Goal: Transaction & Acquisition: Purchase product/service

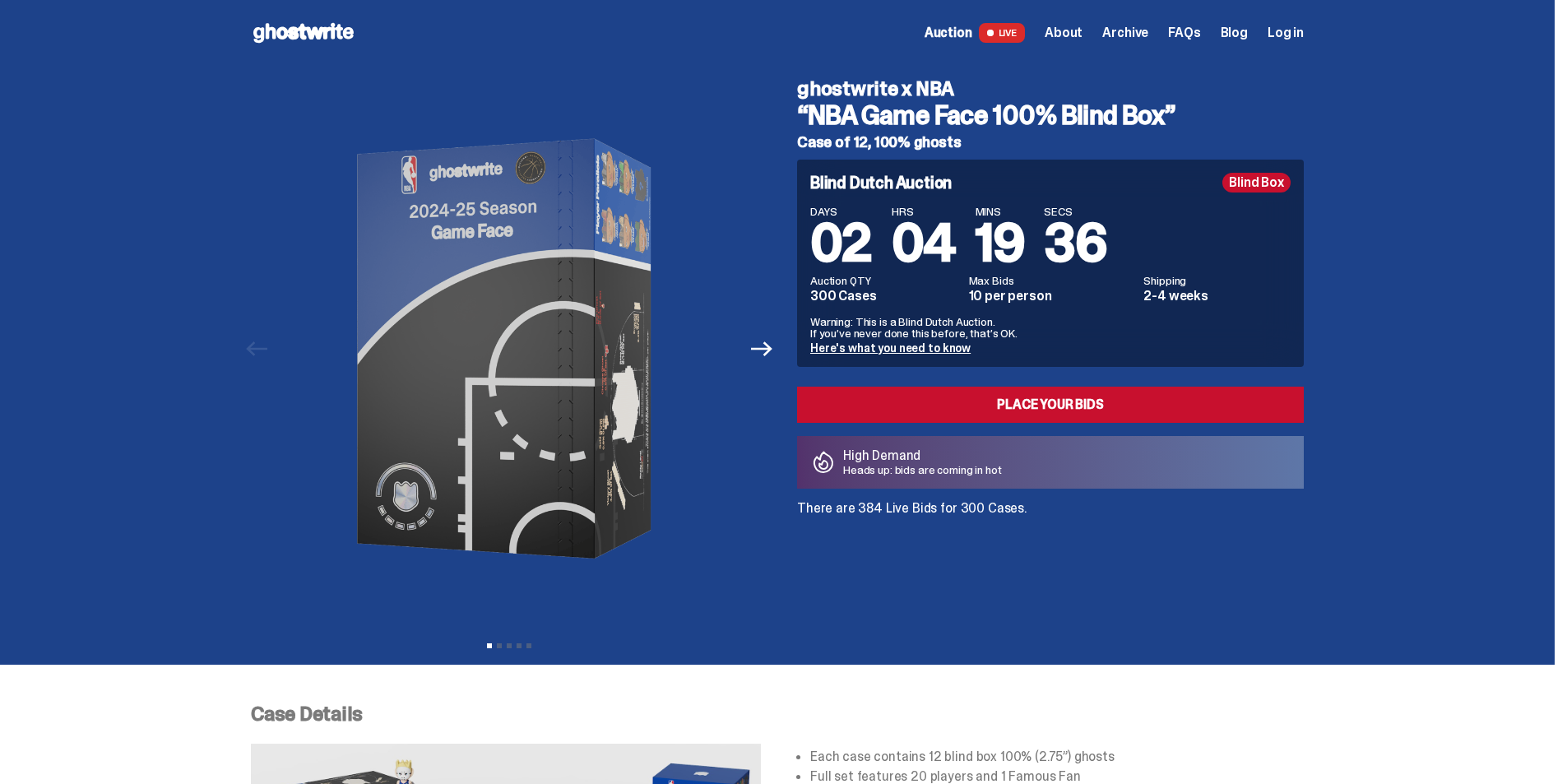
click at [769, 362] on button "Next" at bounding box center [762, 349] width 36 height 36
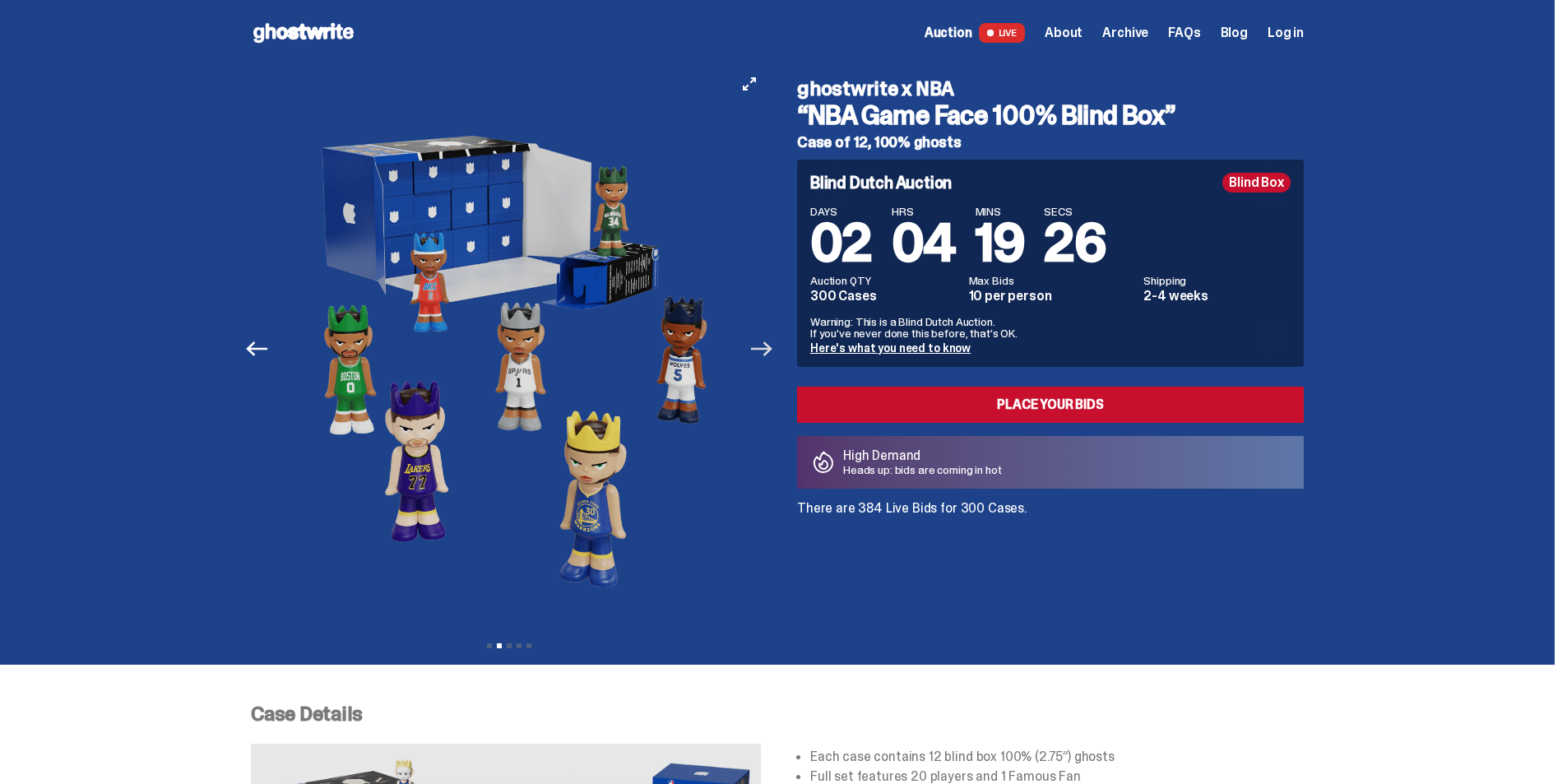
click at [772, 355] on icon "Next" at bounding box center [761, 349] width 21 height 21
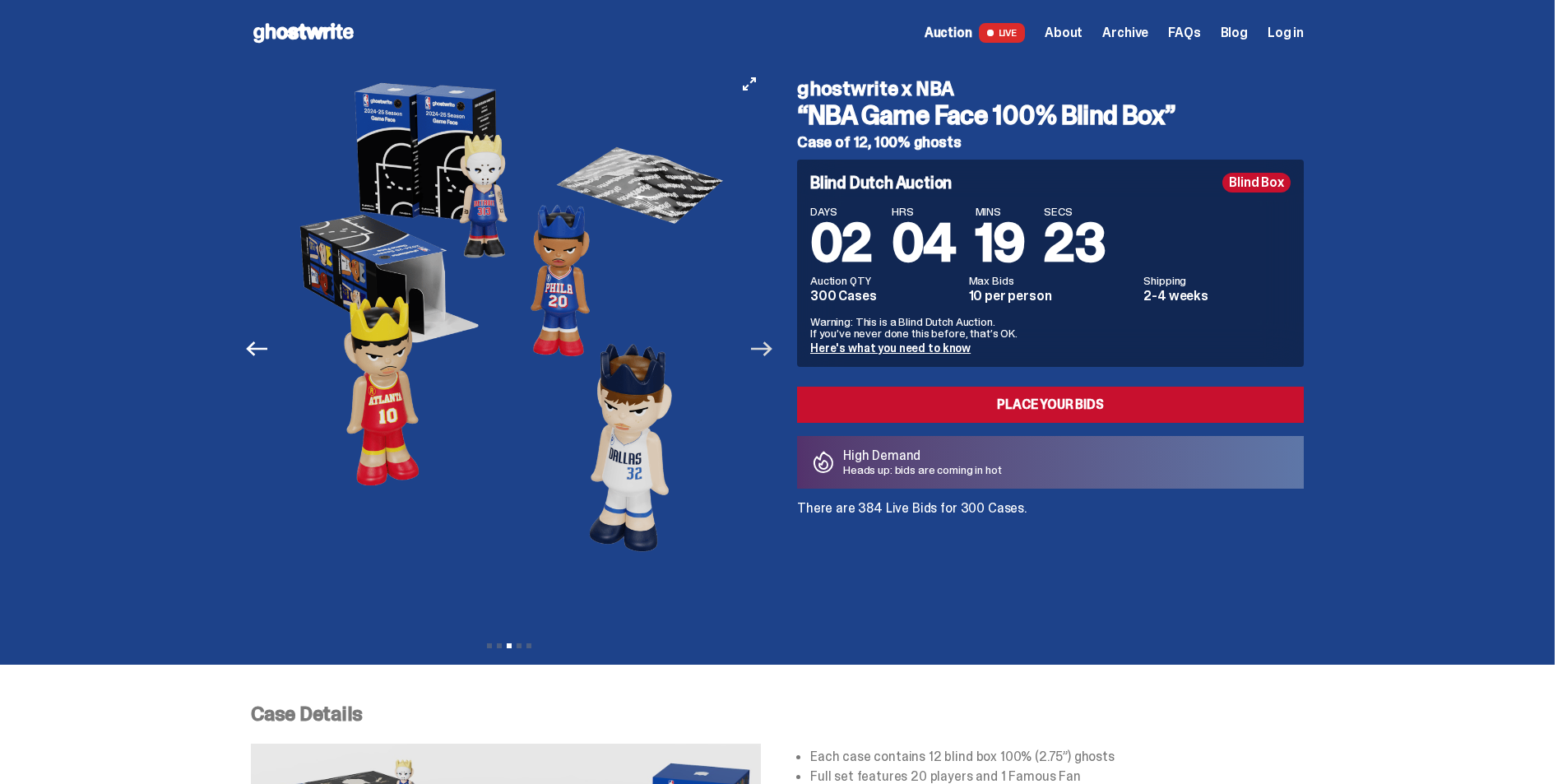
click at [772, 355] on icon "Next" at bounding box center [761, 349] width 21 height 21
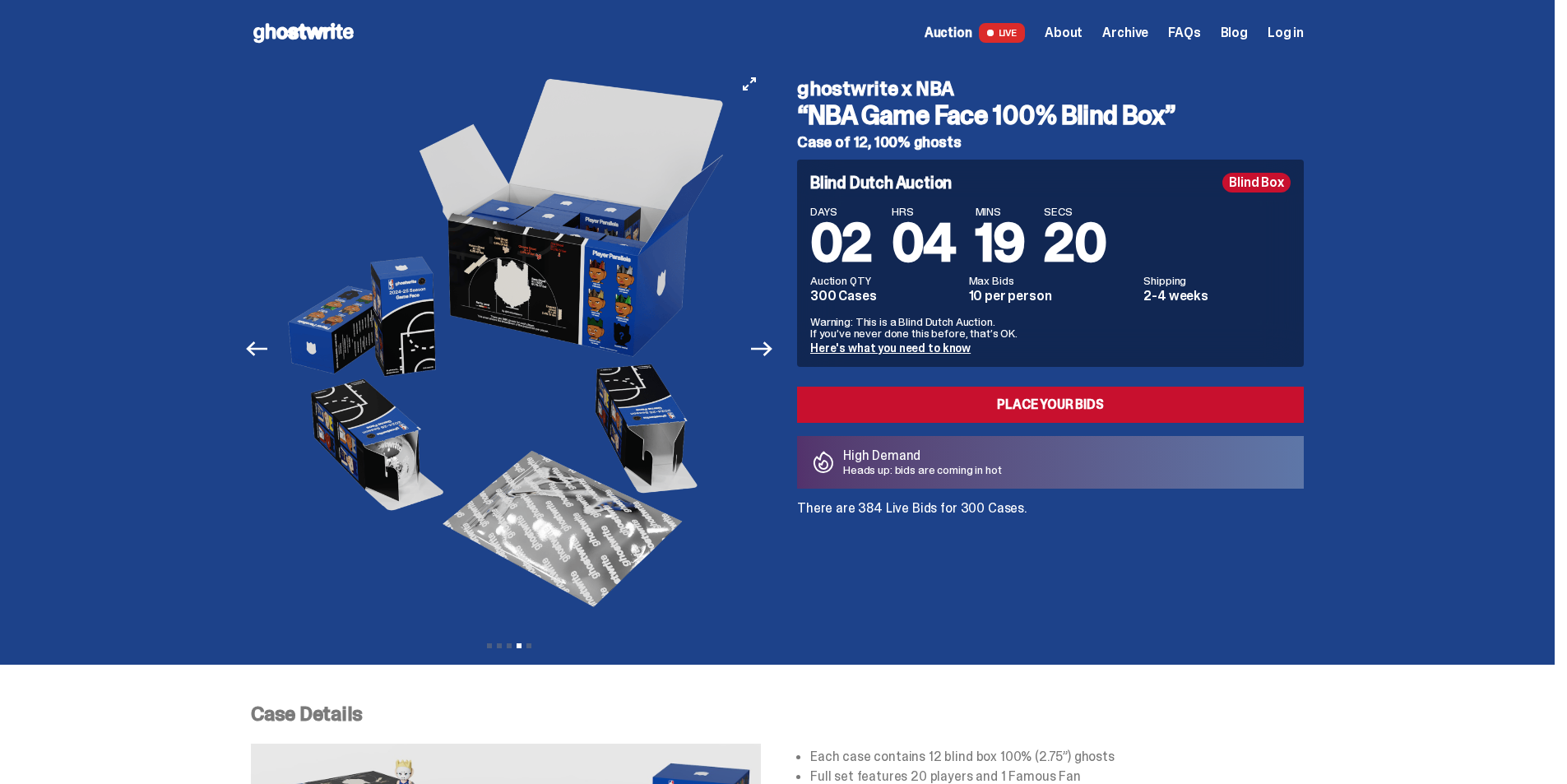
click at [535, 295] on img at bounding box center [509, 349] width 453 height 566
click at [772, 350] on icon "Next" at bounding box center [761, 349] width 21 height 21
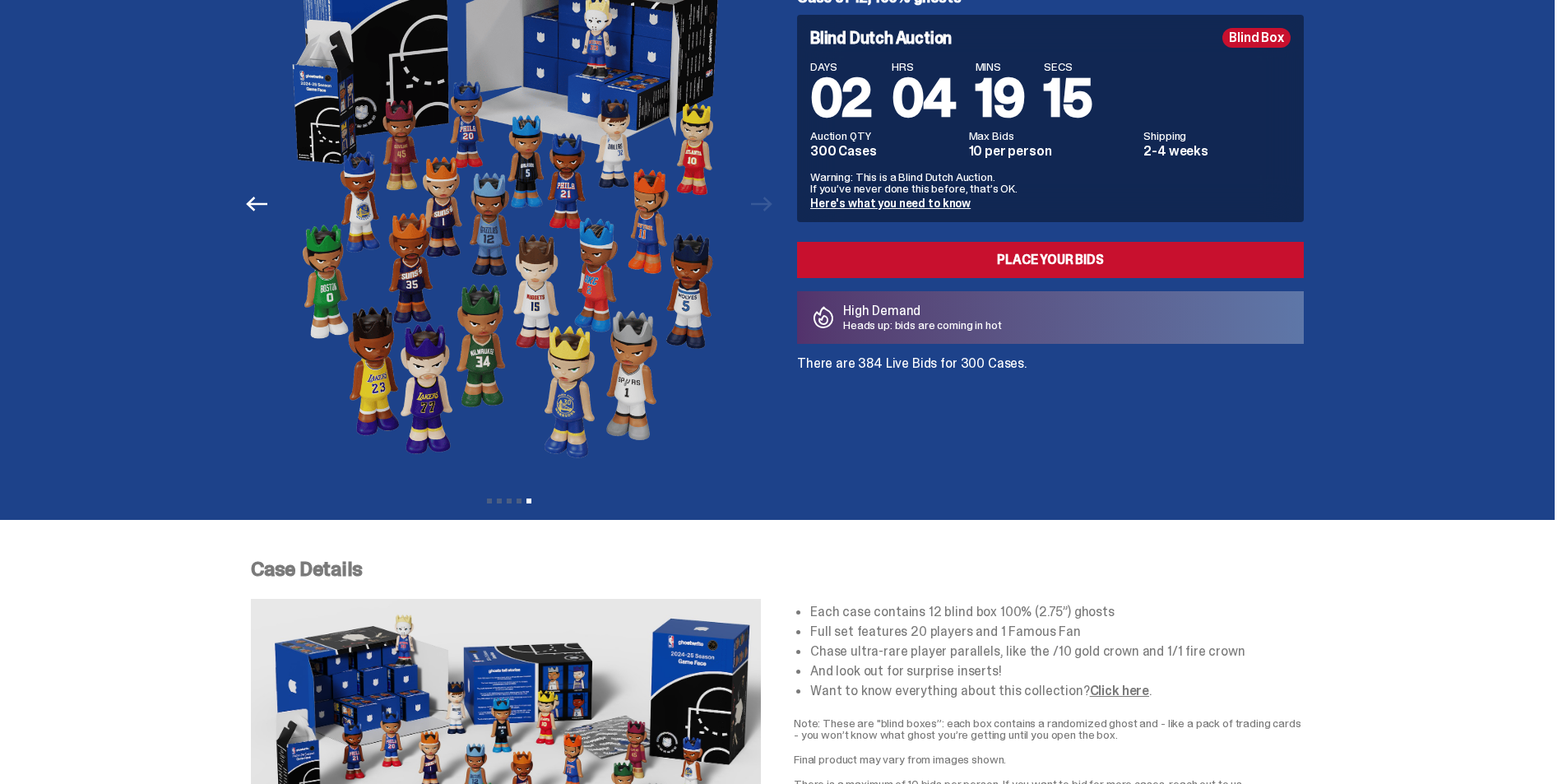
scroll to position [329, 0]
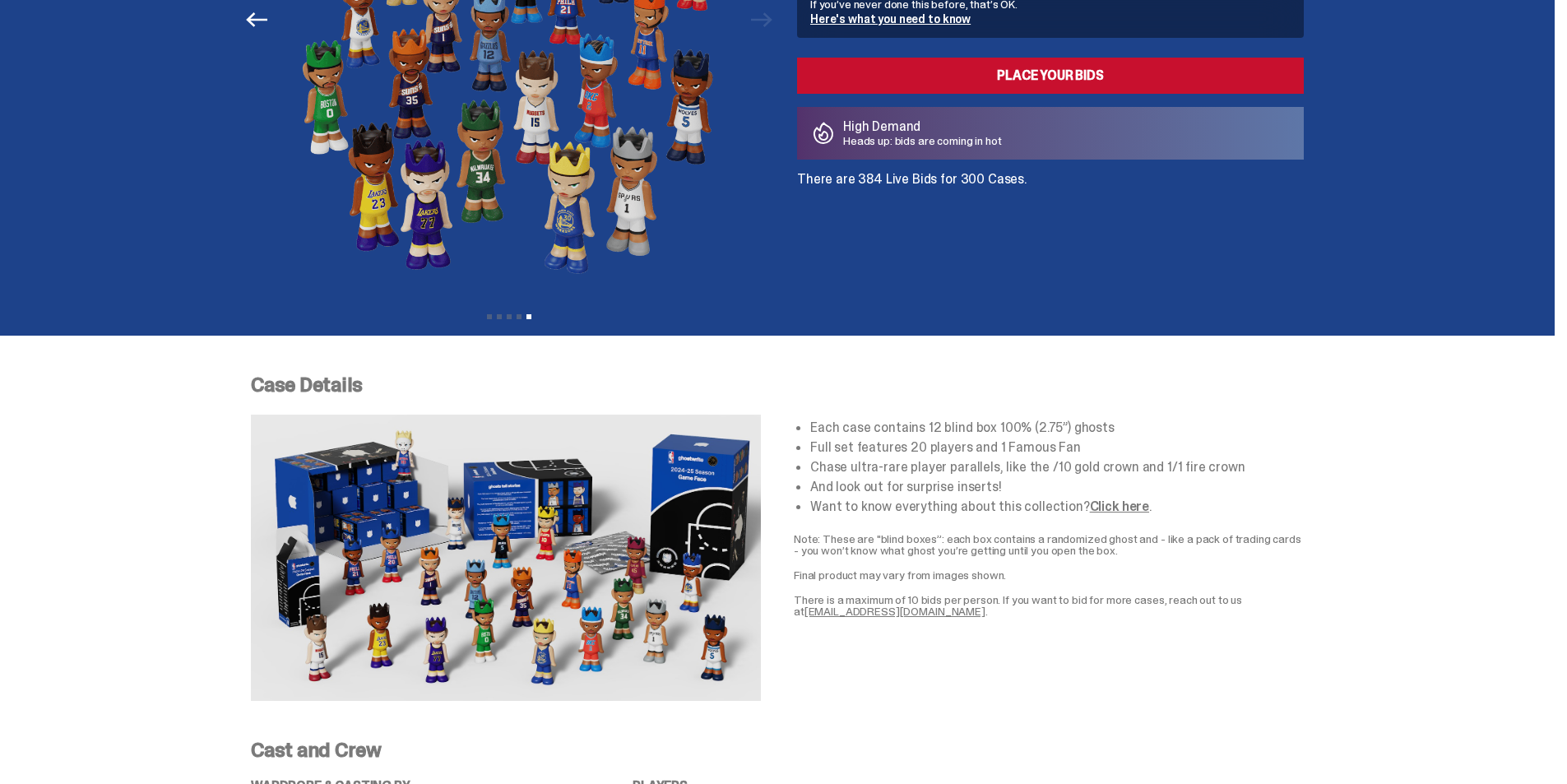
click at [1175, 439] on ul "Each case contains 12 blind box 100% (2.75”) ghosts Full set features 20 player…" at bounding box center [1057, 466] width 494 height 92
click at [534, 536] on img at bounding box center [506, 557] width 510 height 286
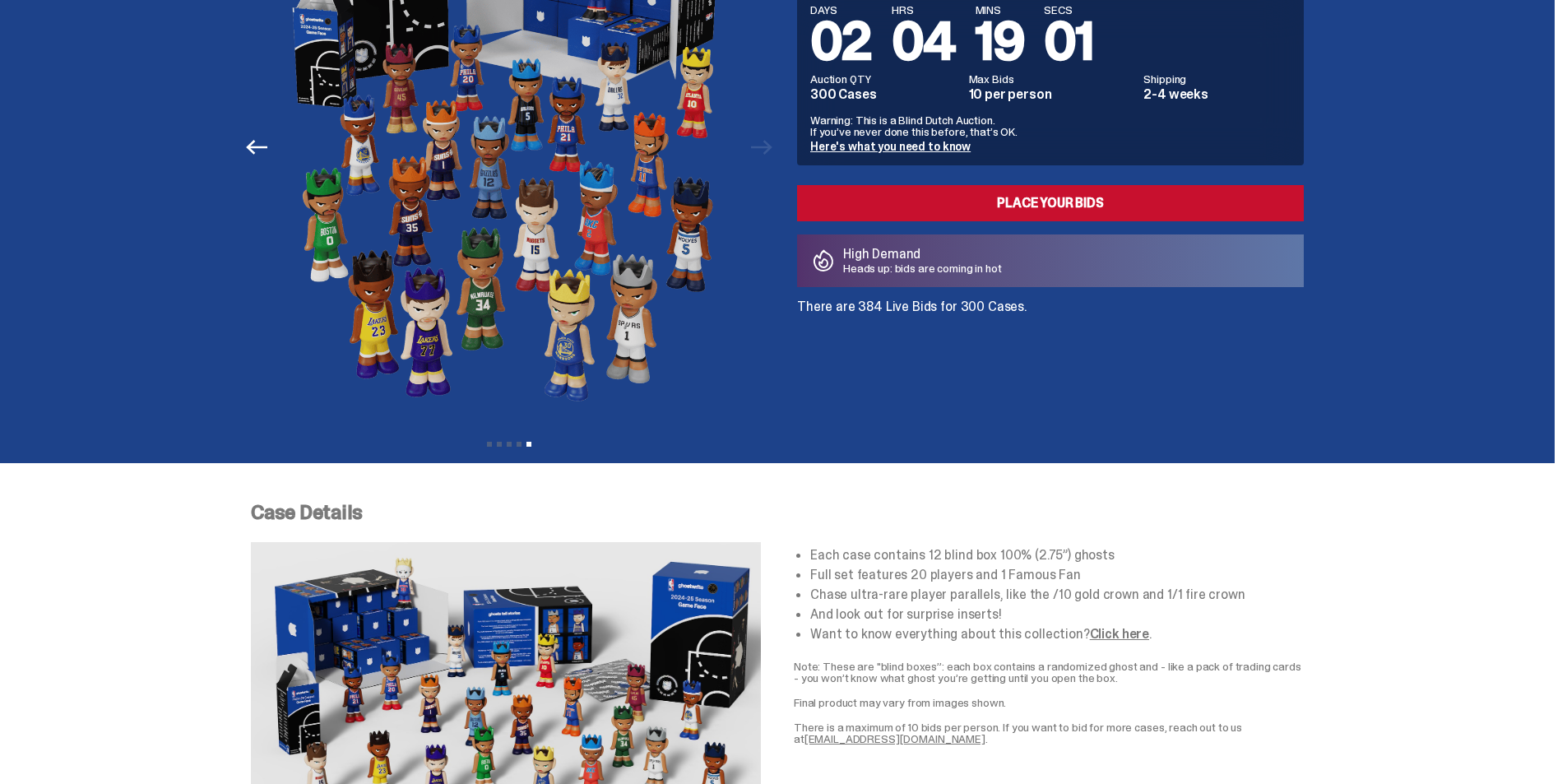
scroll to position [411, 0]
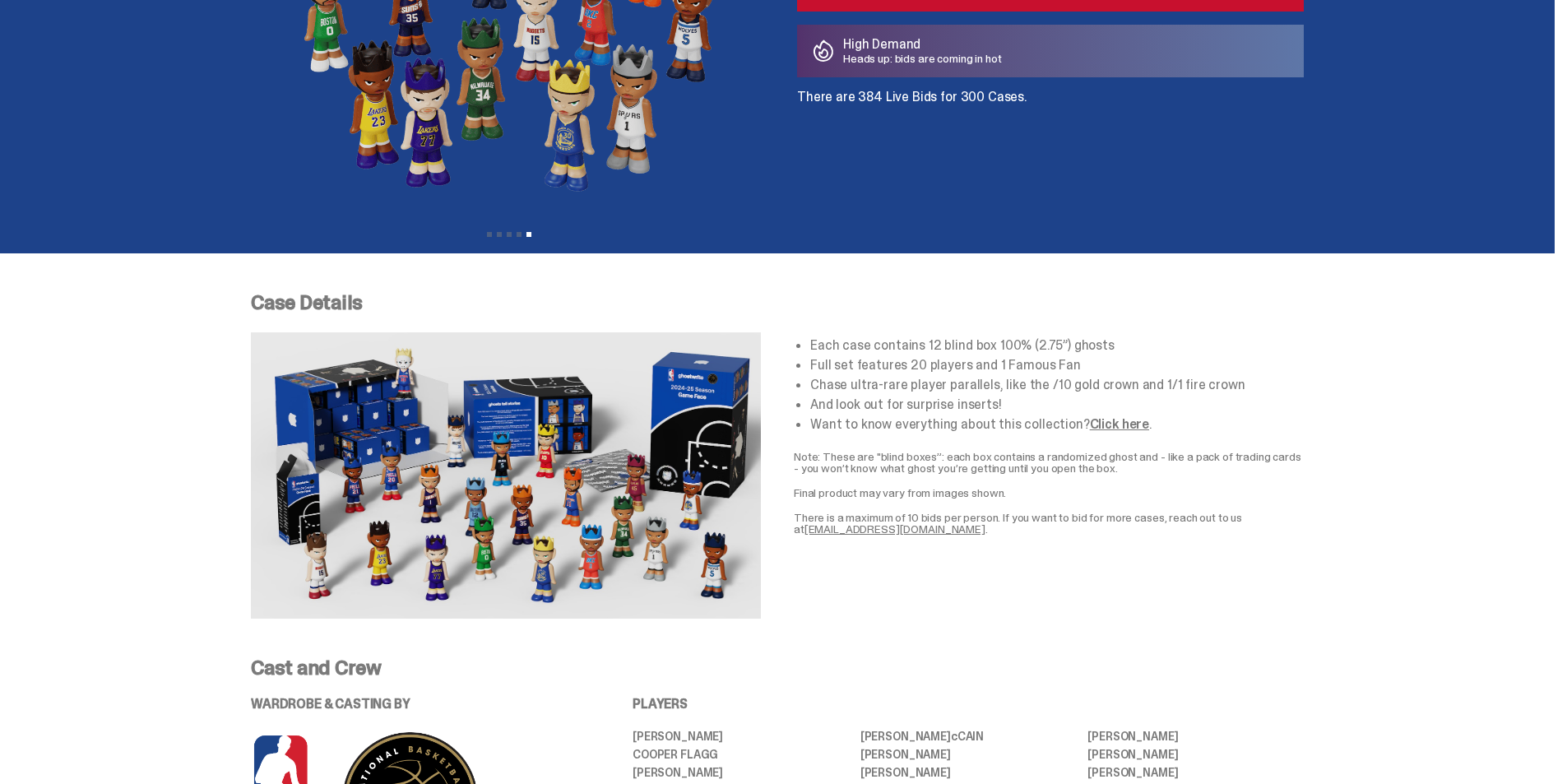
click at [1147, 576] on div "Each case contains 12 blind box 100% (2.75”) ghosts Full set features 20 player…" at bounding box center [1049, 475] width 510 height 286
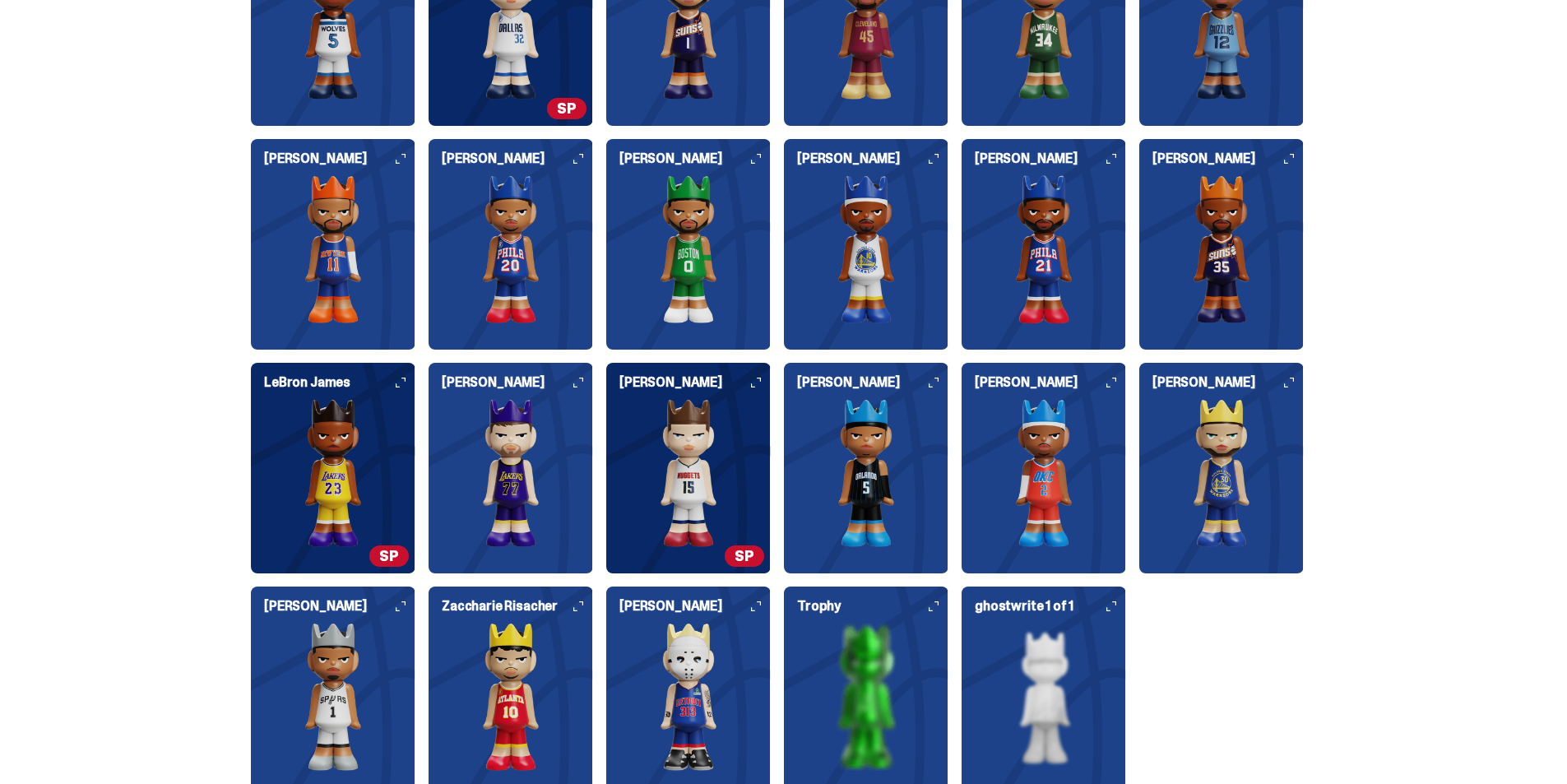
scroll to position [1563, 0]
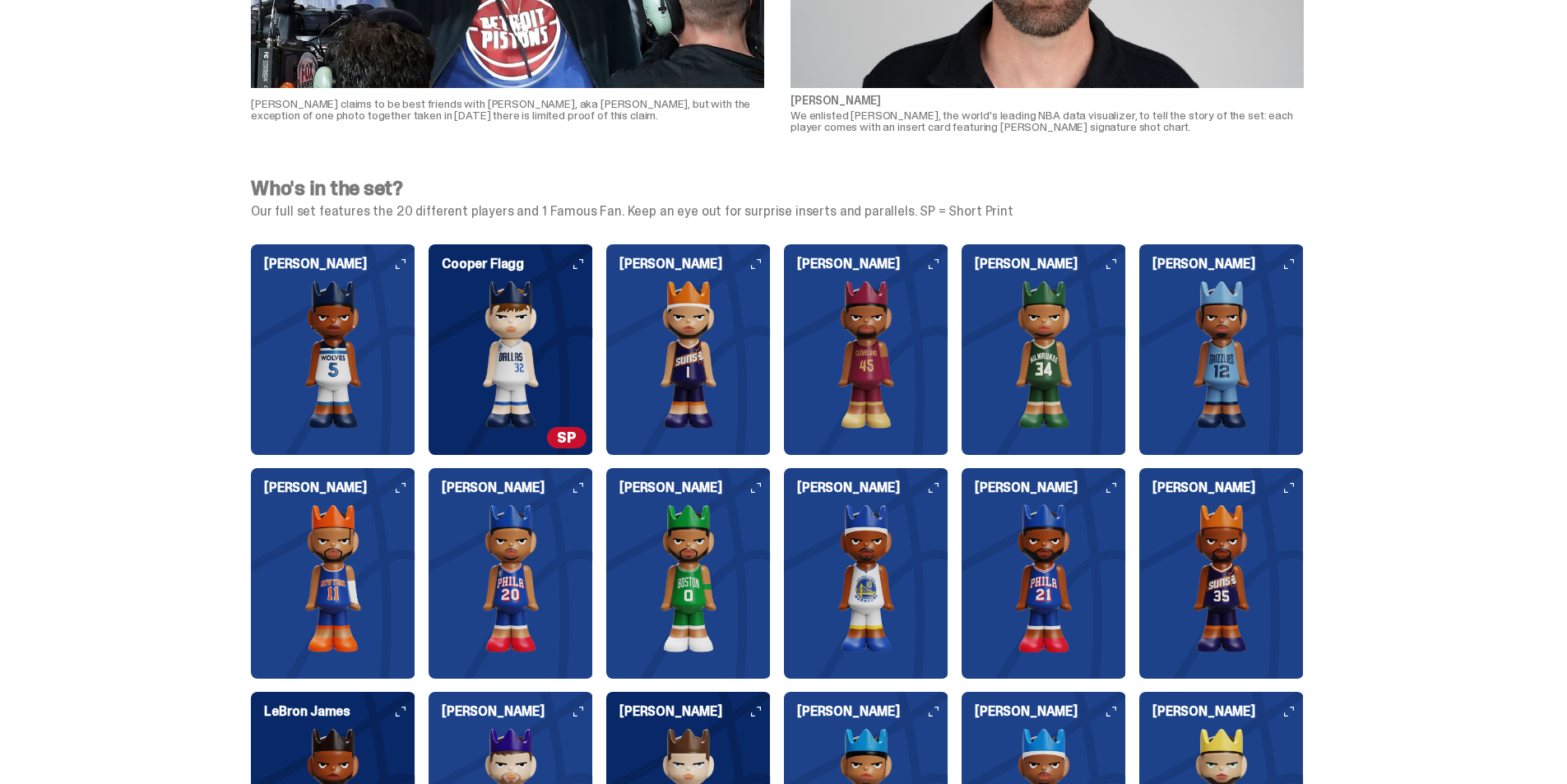
click at [1454, 420] on div "Who's in the set? Our full set features the 20 different players and 1 Famous F…" at bounding box center [777, 662] width 1555 height 1006
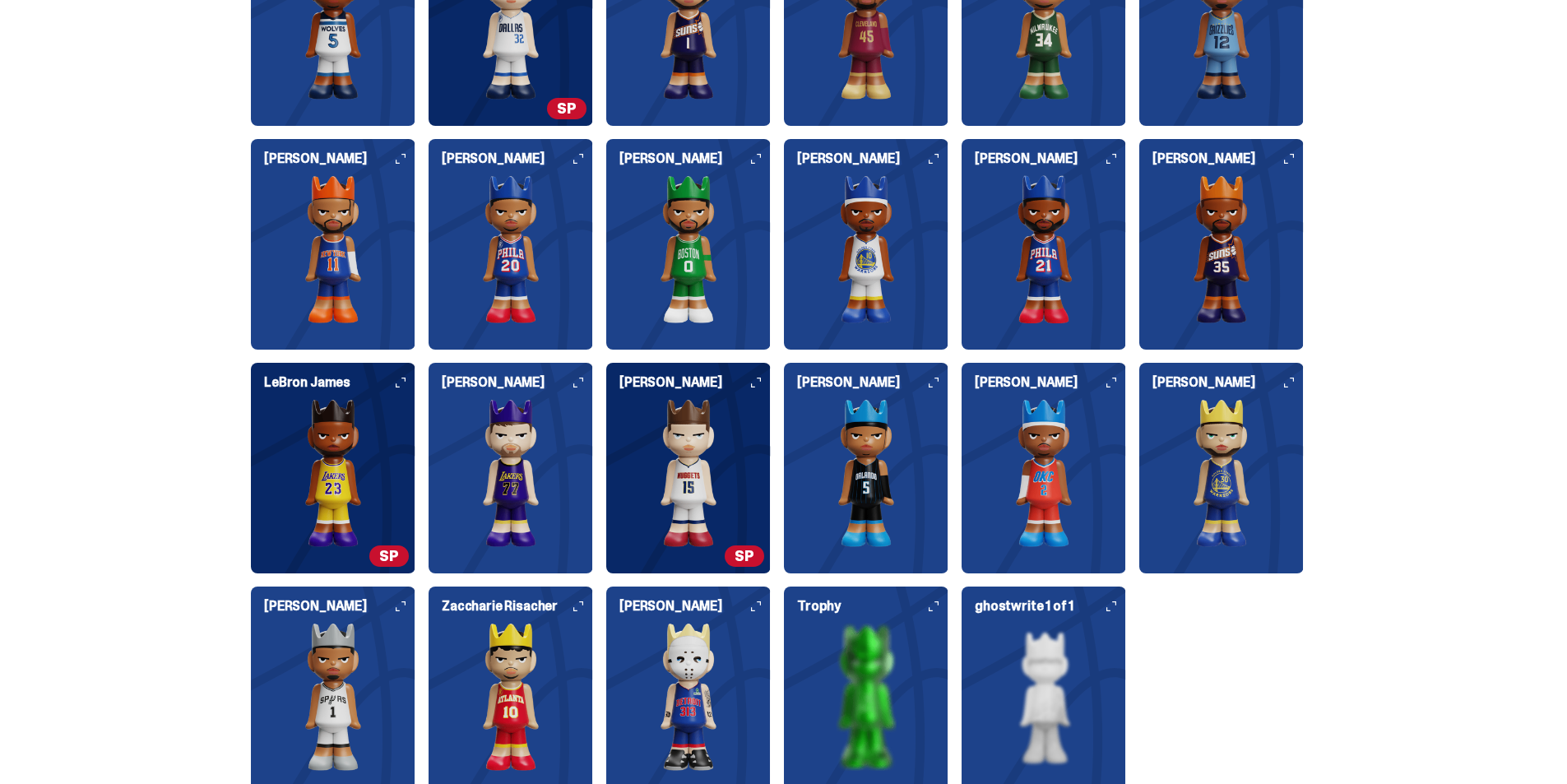
click at [1457, 467] on div "Who's in the set? Our full set features the 20 different players and 1 Famous F…" at bounding box center [777, 333] width 1555 height 1006
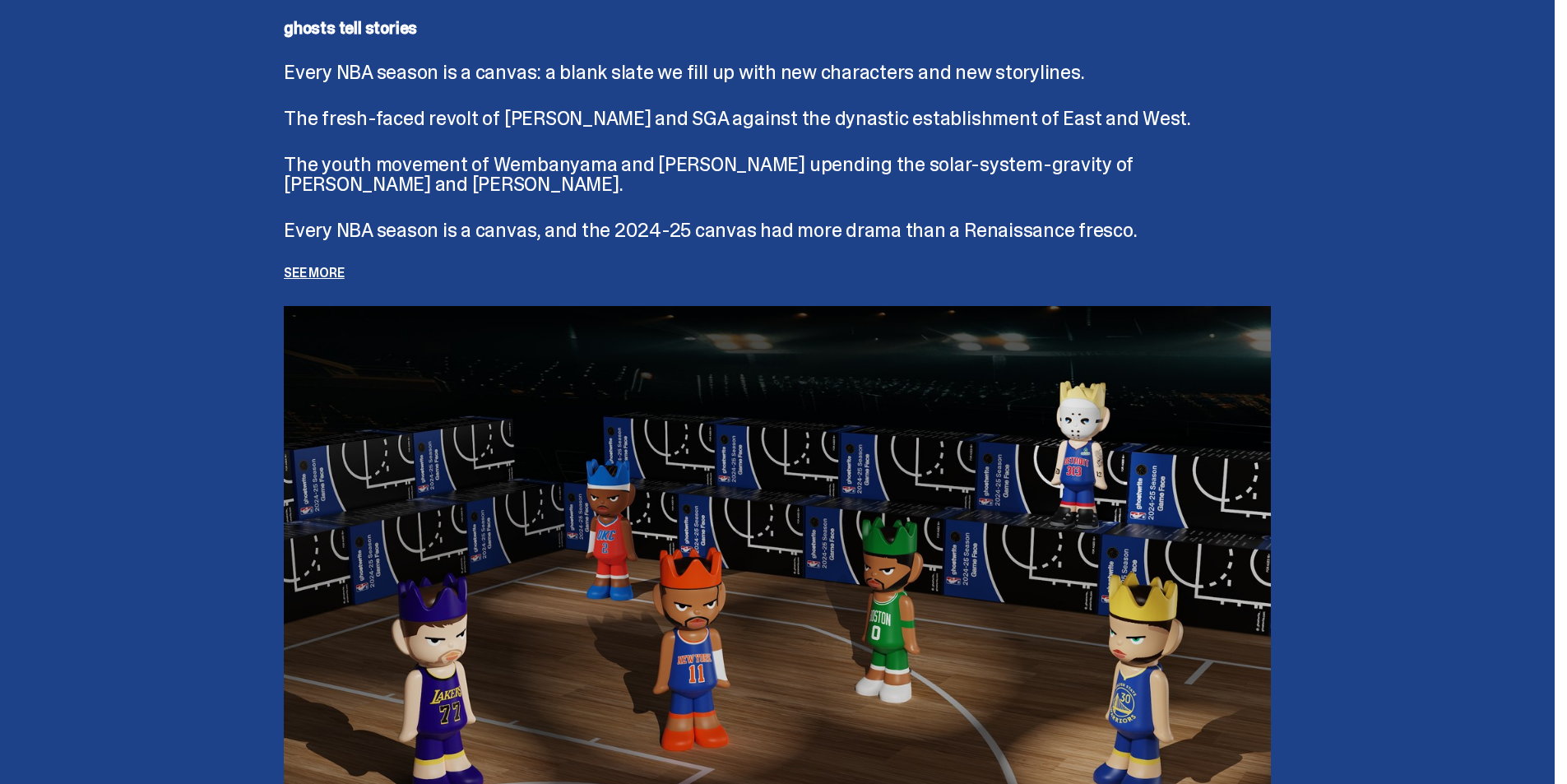
scroll to position [3536, 0]
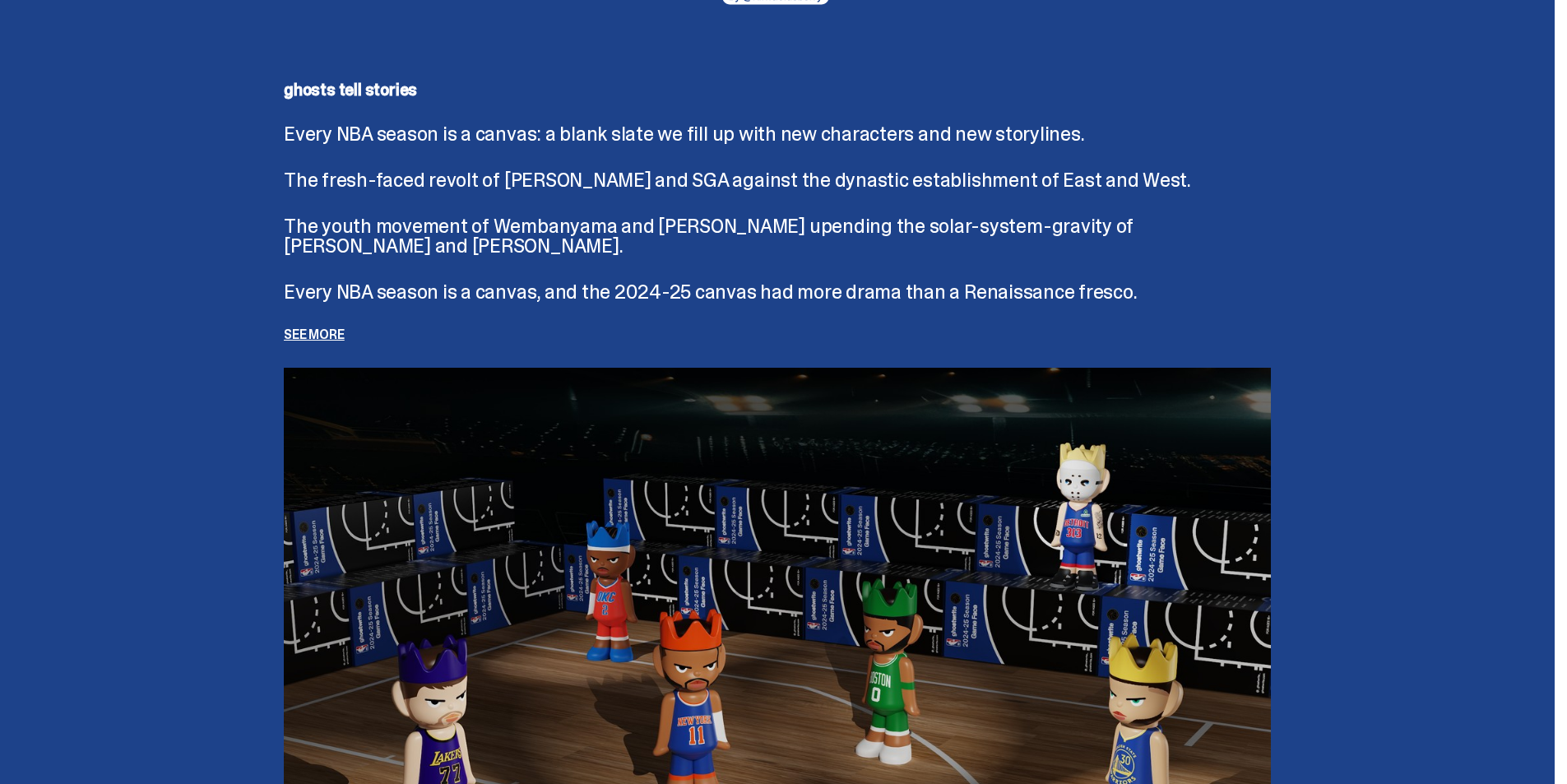
drag, startPoint x: 1336, startPoint y: 296, endPoint x: 1320, endPoint y: 295, distance: 16.0
click at [1336, 296] on div "ghosts tell stories Every NBA season is a canvas: a blank slate we fill up with…" at bounding box center [777, 492] width 1555 height 940
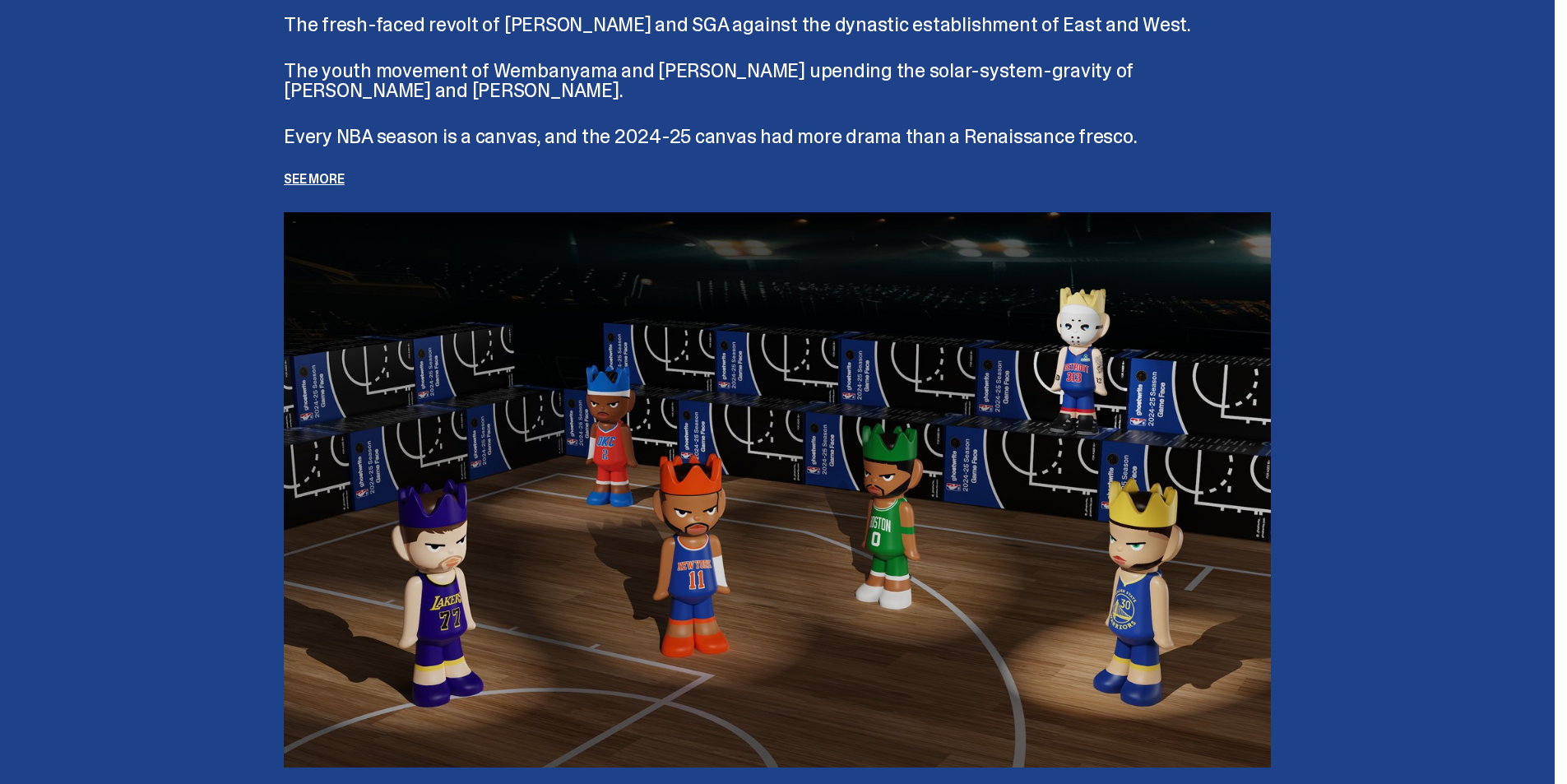
scroll to position [3783, 0]
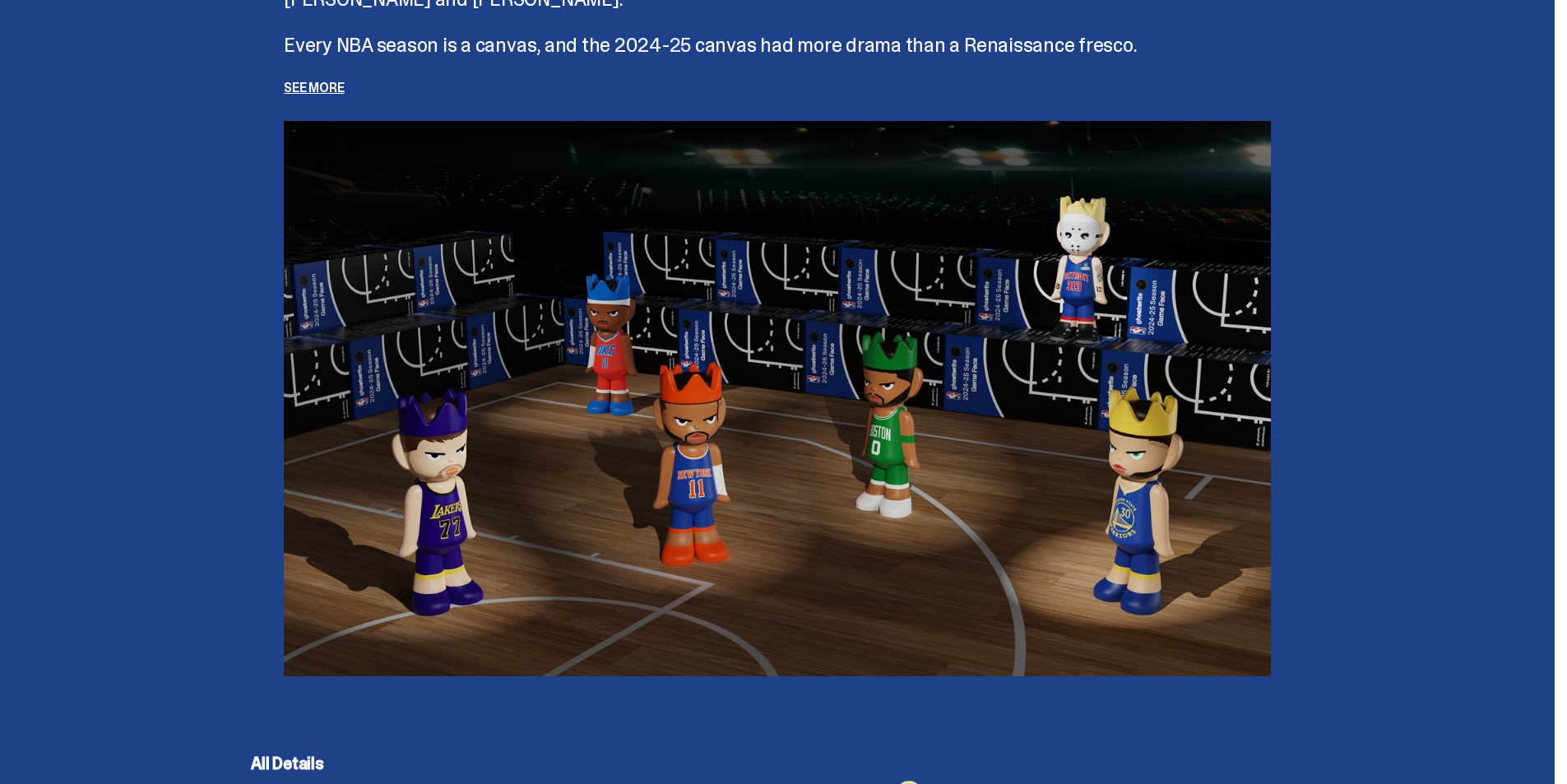
click at [314, 82] on p "See more" at bounding box center [777, 88] width 987 height 13
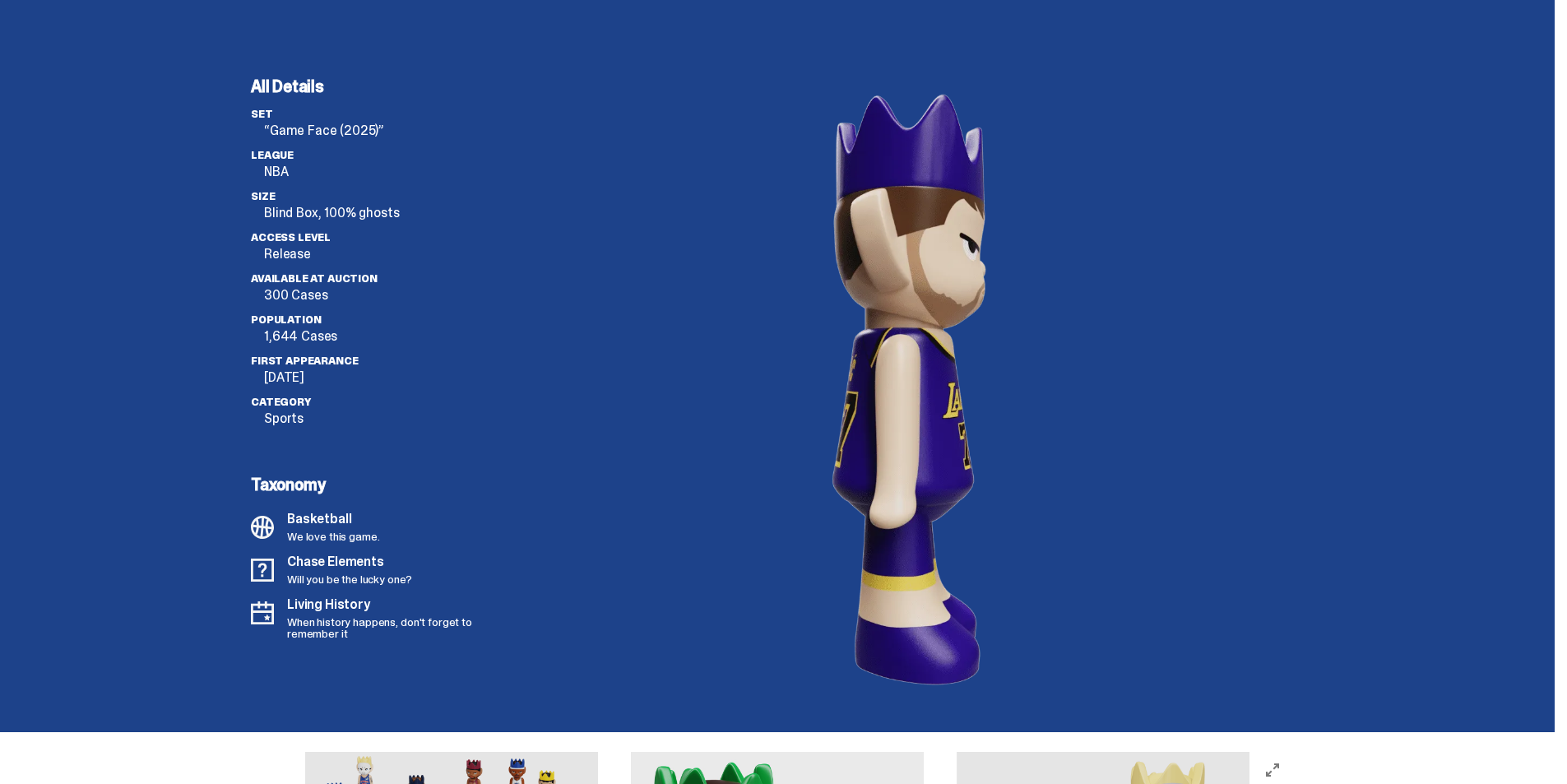
scroll to position [4523, 0]
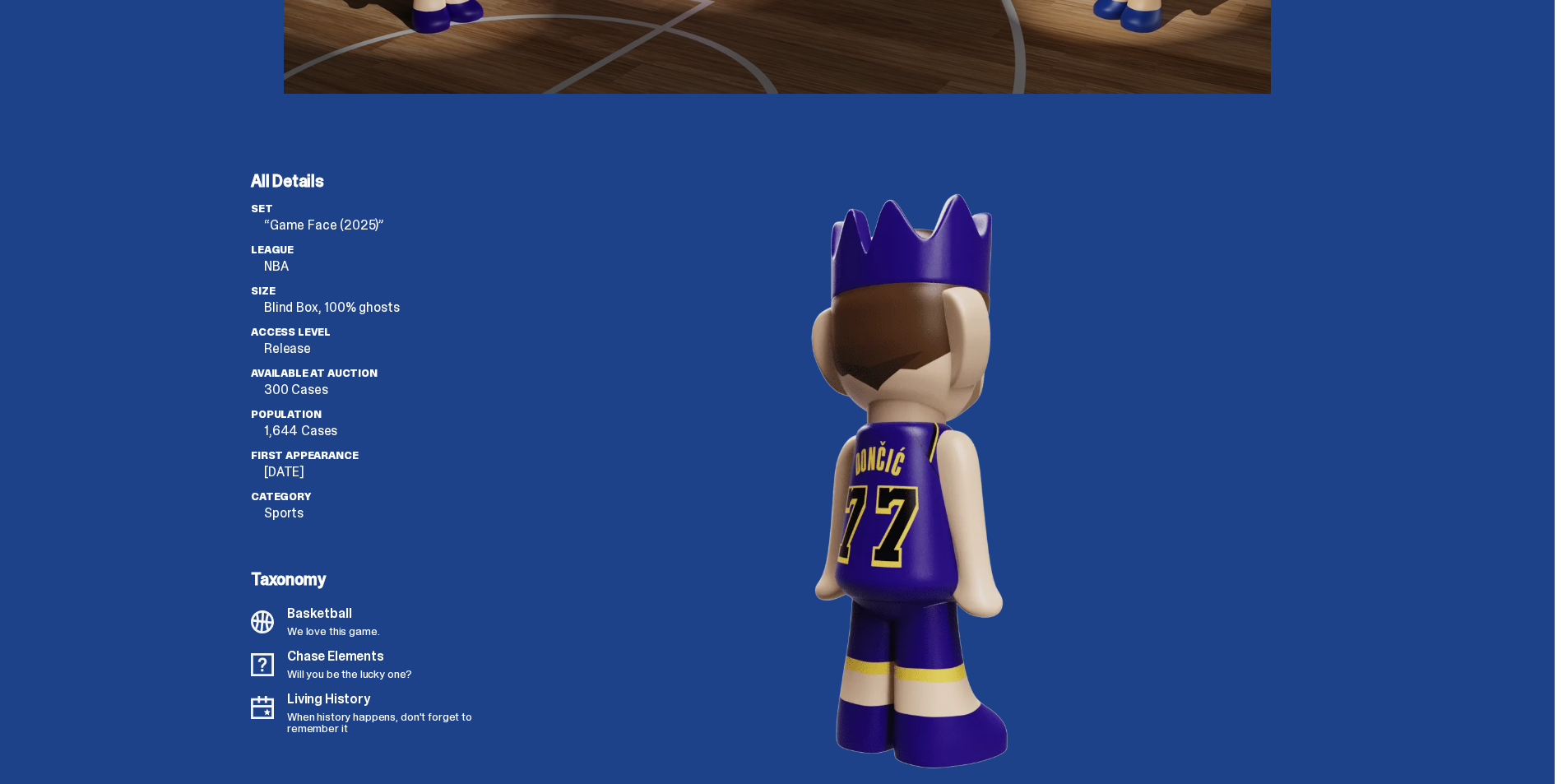
drag, startPoint x: 948, startPoint y: 356, endPoint x: 749, endPoint y: 386, distance: 201.2
click at [749, 386] on image "lottie-animation-container" at bounding box center [909, 479] width 345 height 614
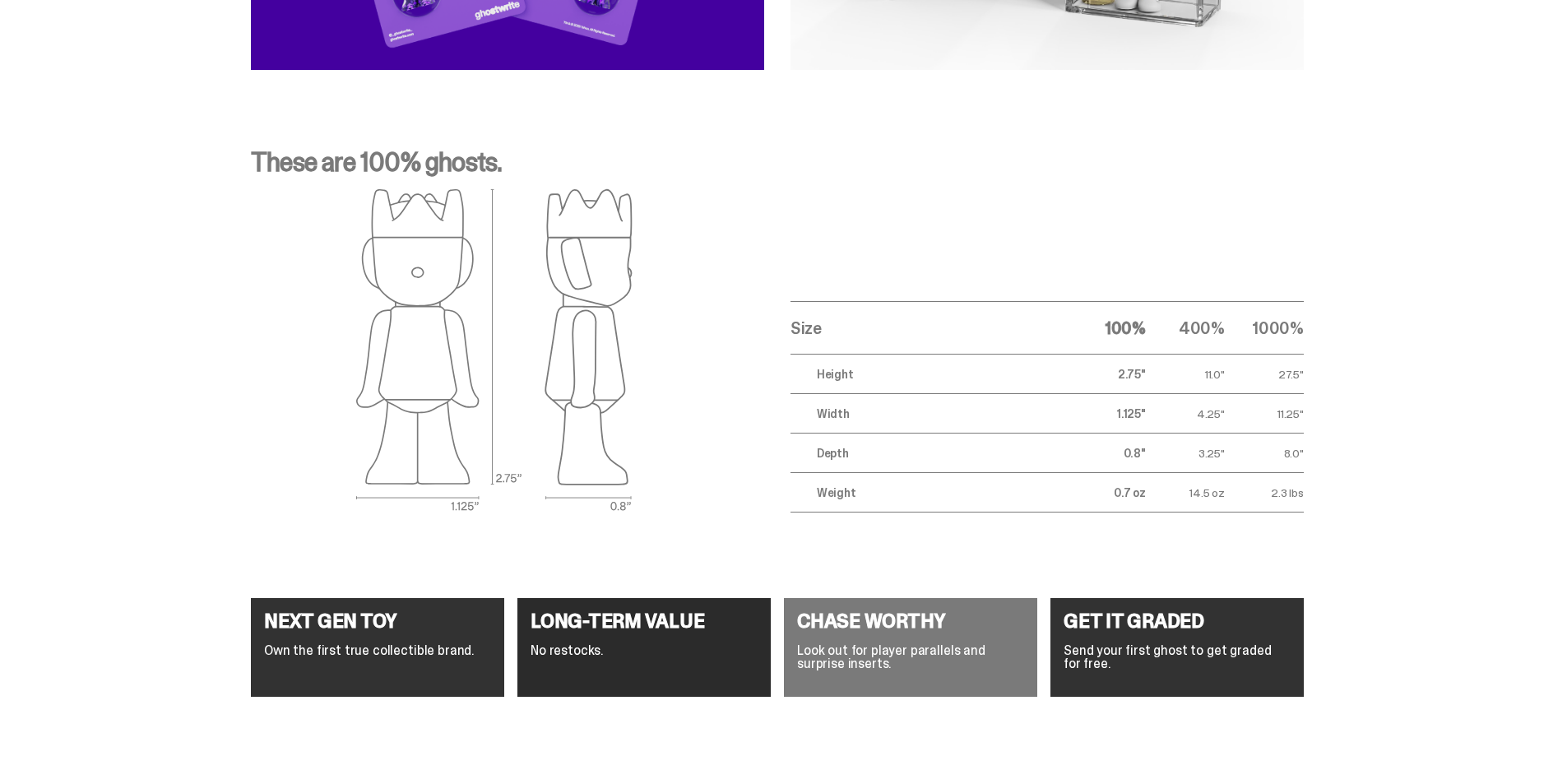
scroll to position [6555, 0]
